Goal: Task Accomplishment & Management: Manage account settings

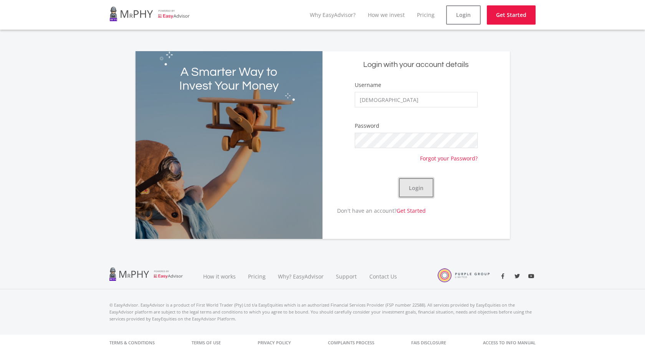
click at [423, 179] on button "Login" at bounding box center [416, 187] width 35 height 19
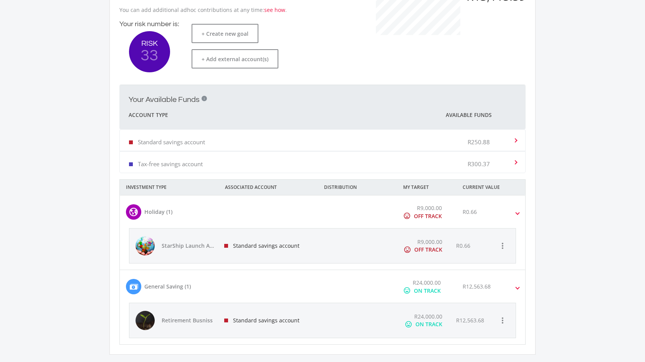
scroll to position [204, 0]
click at [517, 284] on span at bounding box center [517, 285] width 3 height 9
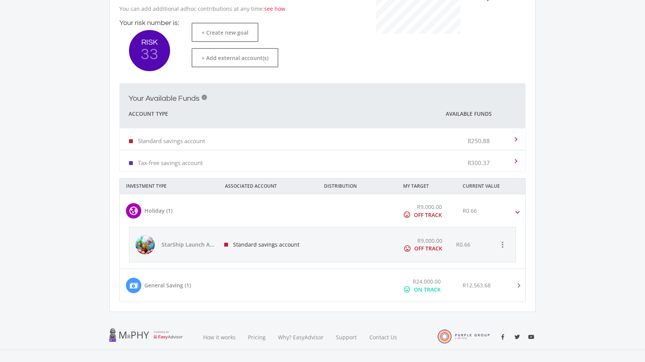
click at [517, 284] on span at bounding box center [518, 285] width 9 height 3
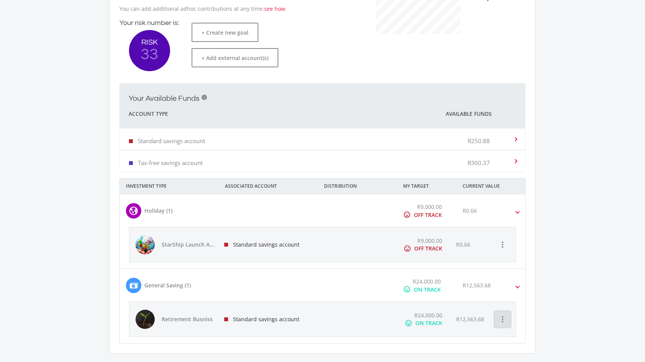
click at [503, 321] on icon "more_vert" at bounding box center [502, 318] width 9 height 9
click at [517, 242] on button "View Goal" at bounding box center [536, 243] width 83 height 18
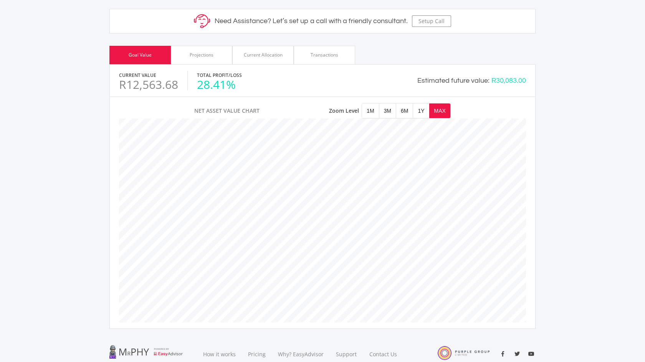
scroll to position [310, 0]
click at [273, 53] on div "Current Allocation" at bounding box center [263, 55] width 39 height 7
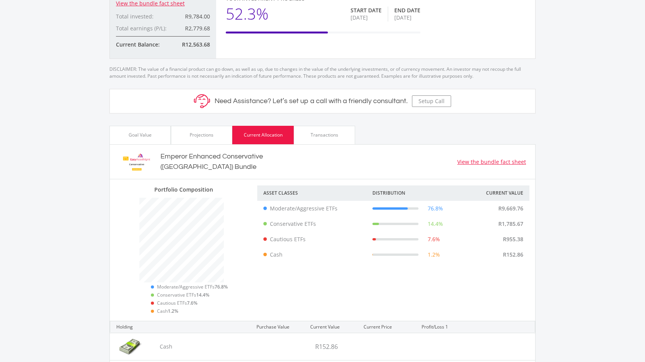
scroll to position [229, 0]
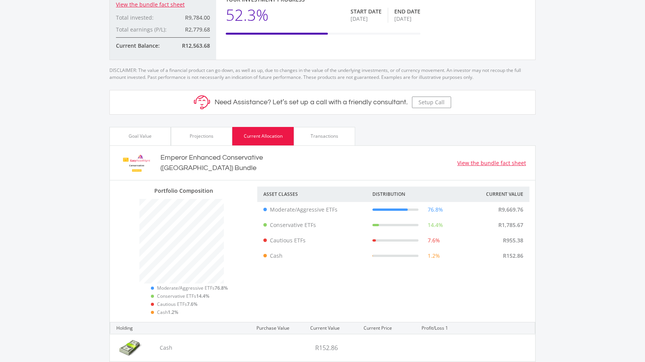
click at [330, 132] on div "Transactions" at bounding box center [324, 136] width 61 height 18
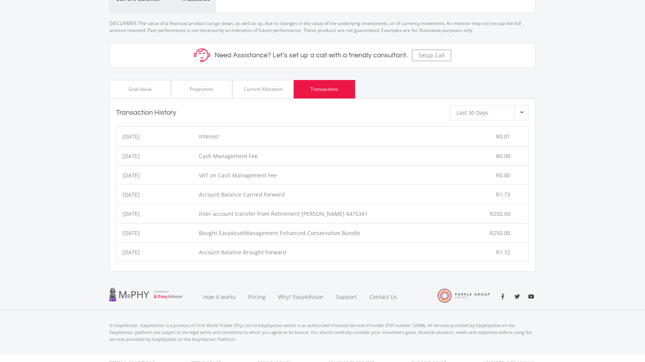
scroll to position [0, 0]
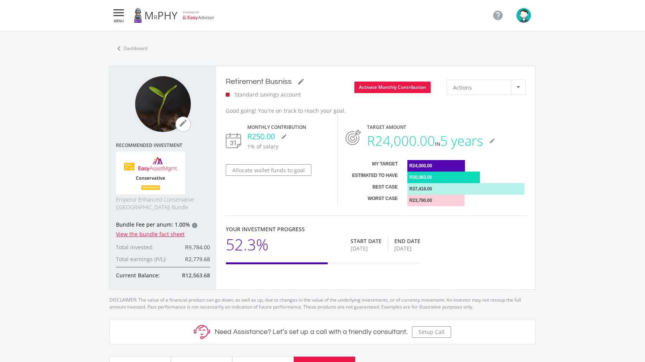
click at [119, 14] on icon "" at bounding box center [119, 12] width 14 height 9
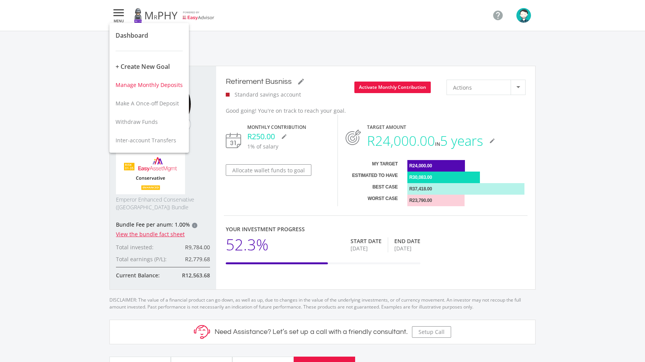
click at [159, 83] on span "Manage Monthly Deposits" at bounding box center [149, 84] width 67 height 7
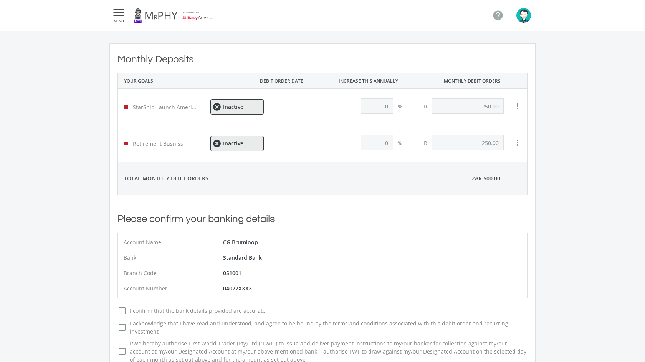
click at [120, 10] on icon "" at bounding box center [119, 12] width 14 height 9
click at [143, 104] on span "Make A Once-off Deposit" at bounding box center [147, 103] width 63 height 7
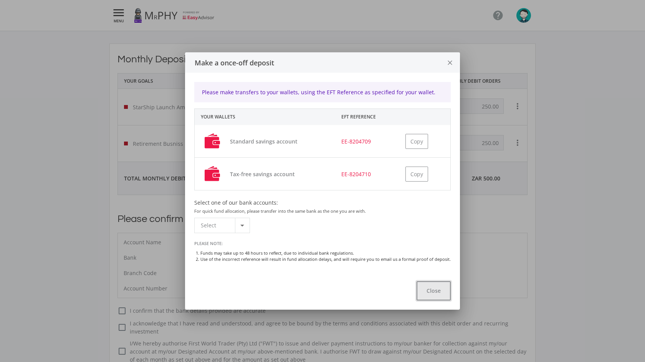
click at [435, 290] on button "Close" at bounding box center [434, 290] width 34 height 19
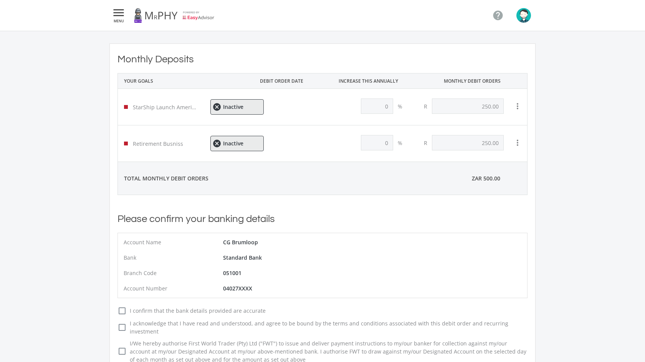
click at [142, 14] on link at bounding box center [174, 16] width 81 height 22
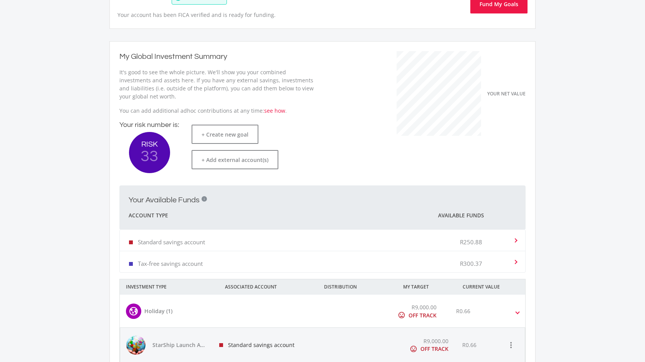
scroll to position [104, 0]
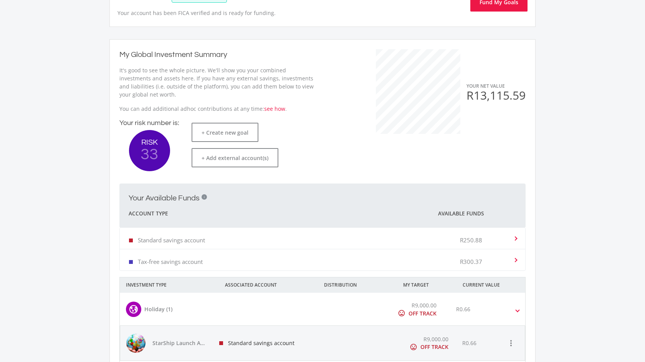
click at [331, 238] on div "Standard savings account R250.88" at bounding box center [317, 237] width 377 height 23
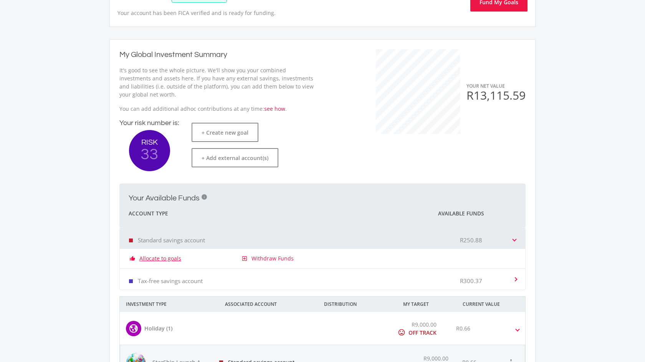
click at [174, 258] on link "Allocate to goals" at bounding box center [160, 258] width 42 height 8
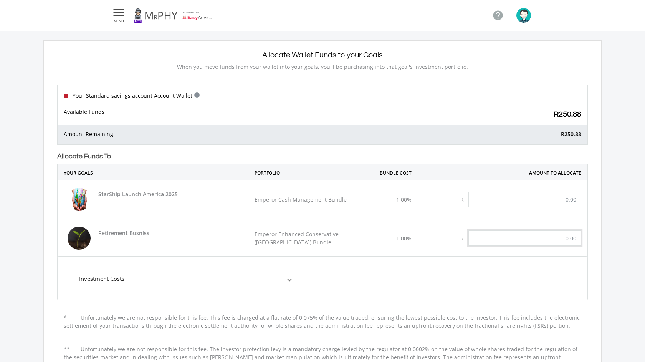
click at [570, 238] on input "text" at bounding box center [525, 237] width 113 height 15
type input "250.00"
click at [572, 280] on mat-expansion-panel "Investment Costs Broker Commission 0.25% Advice Fee per anum 0.30% Bundle Fee p…" at bounding box center [322, 278] width 531 height 44
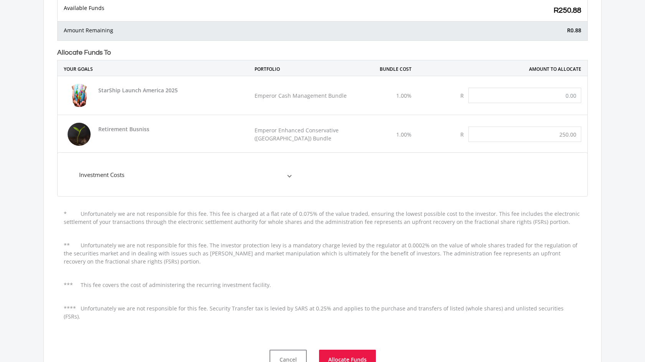
scroll to position [200, 0]
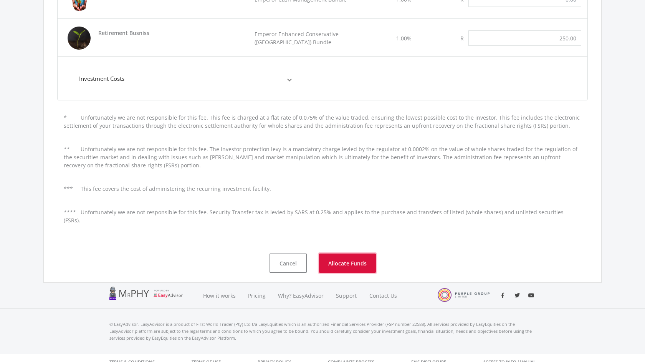
click at [337, 257] on button "Allocate Funds" at bounding box center [347, 262] width 57 height 19
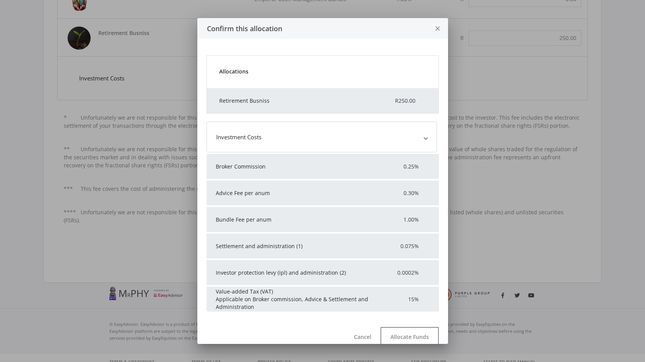
scroll to position [0, 0]
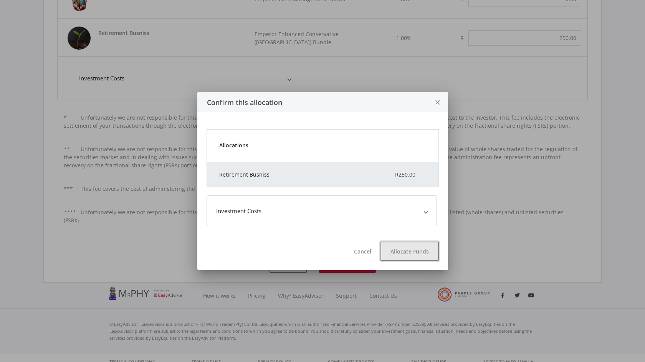
click at [415, 250] on button "Allocate Funds" at bounding box center [410, 250] width 58 height 19
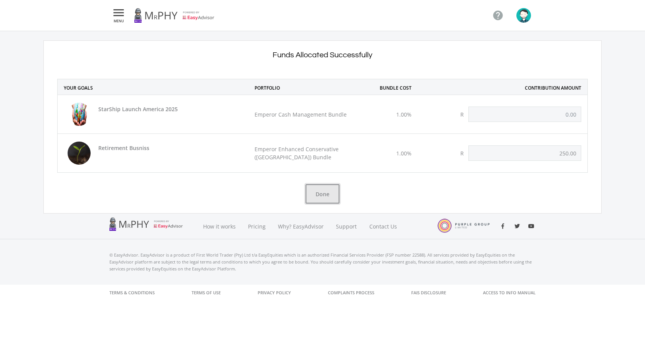
click at [321, 191] on button "Done" at bounding box center [323, 193] width 34 height 19
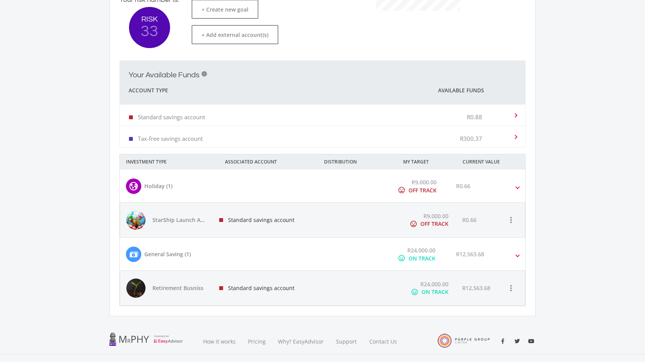
scroll to position [225, 0]
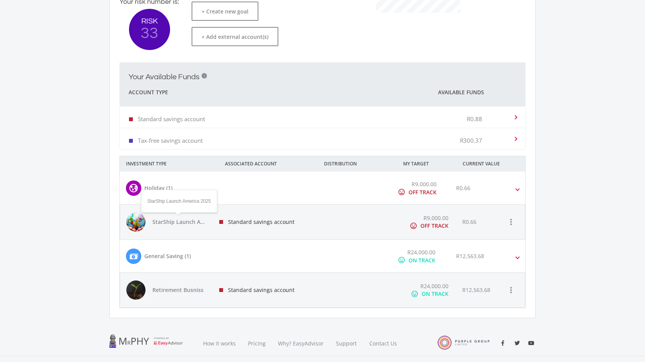
click at [184, 218] on span "StarShip Launch America 2025" at bounding box center [180, 222] width 54 height 8
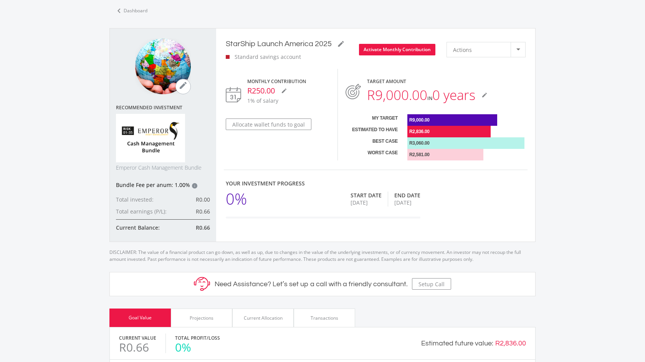
scroll to position [37, 0]
click at [519, 49] on div at bounding box center [519, 50] width 4 height 2
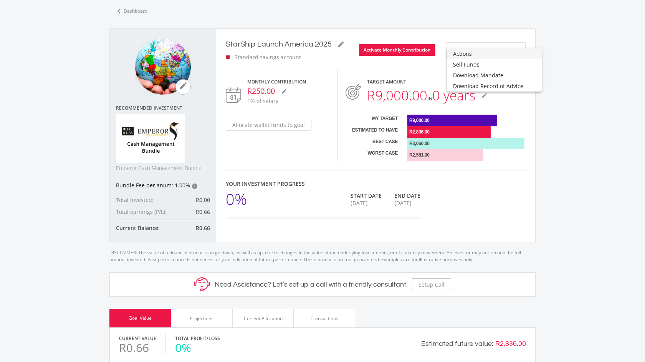
scroll to position [0, 0]
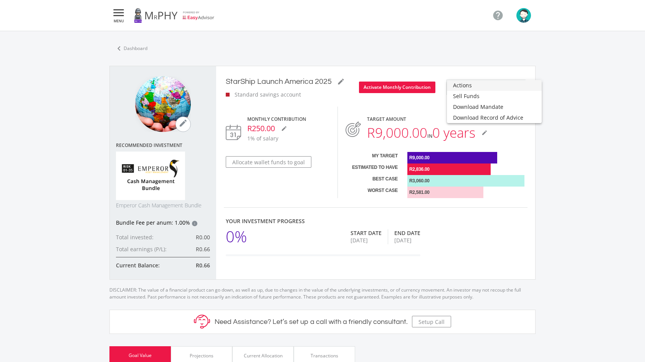
click at [498, 16] on div at bounding box center [322, 181] width 645 height 362
click at [498, 16] on icon "" at bounding box center [499, 16] width 12 height 12
click at [526, 17] on img "button" at bounding box center [524, 15] width 15 height 15
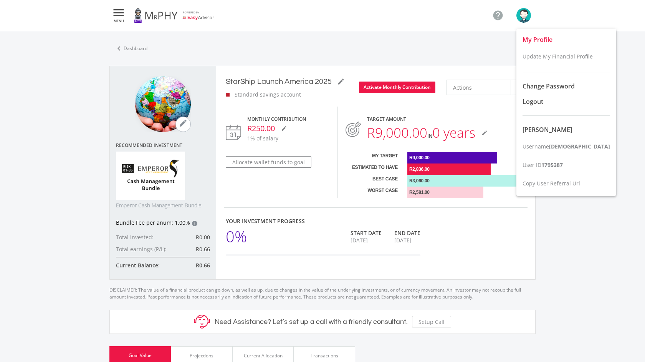
click at [531, 37] on span "My Profile" at bounding box center [538, 39] width 30 height 8
